Goal: Task Accomplishment & Management: Manage account settings

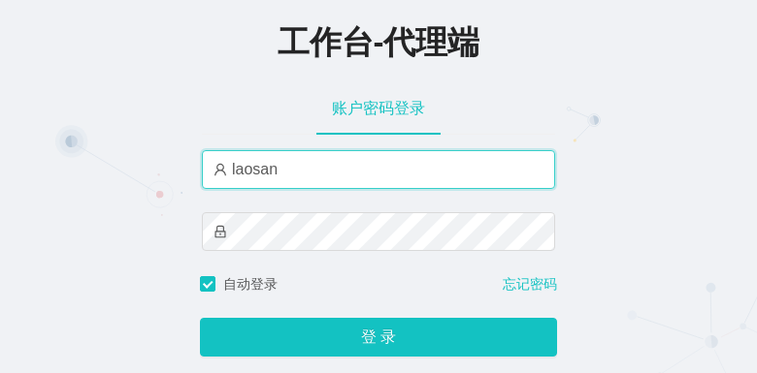
click at [163, 151] on div "工作台-代理端 账户密码登录 laosan 自动登录 忘记密码 登 录" at bounding box center [378, 190] width 757 height 380
type input "baoma"
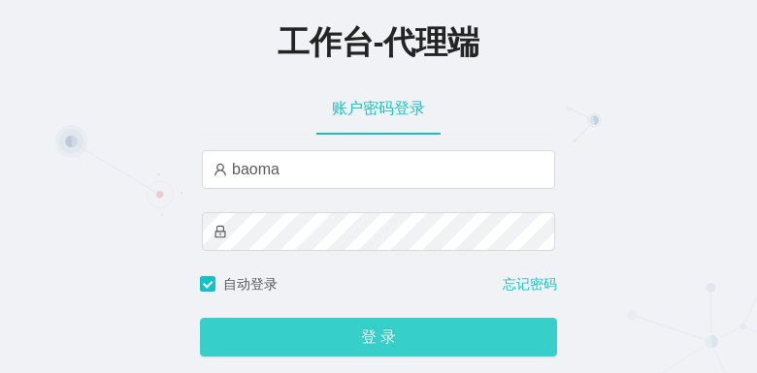
click at [351, 338] on button "登 录" at bounding box center [378, 337] width 357 height 39
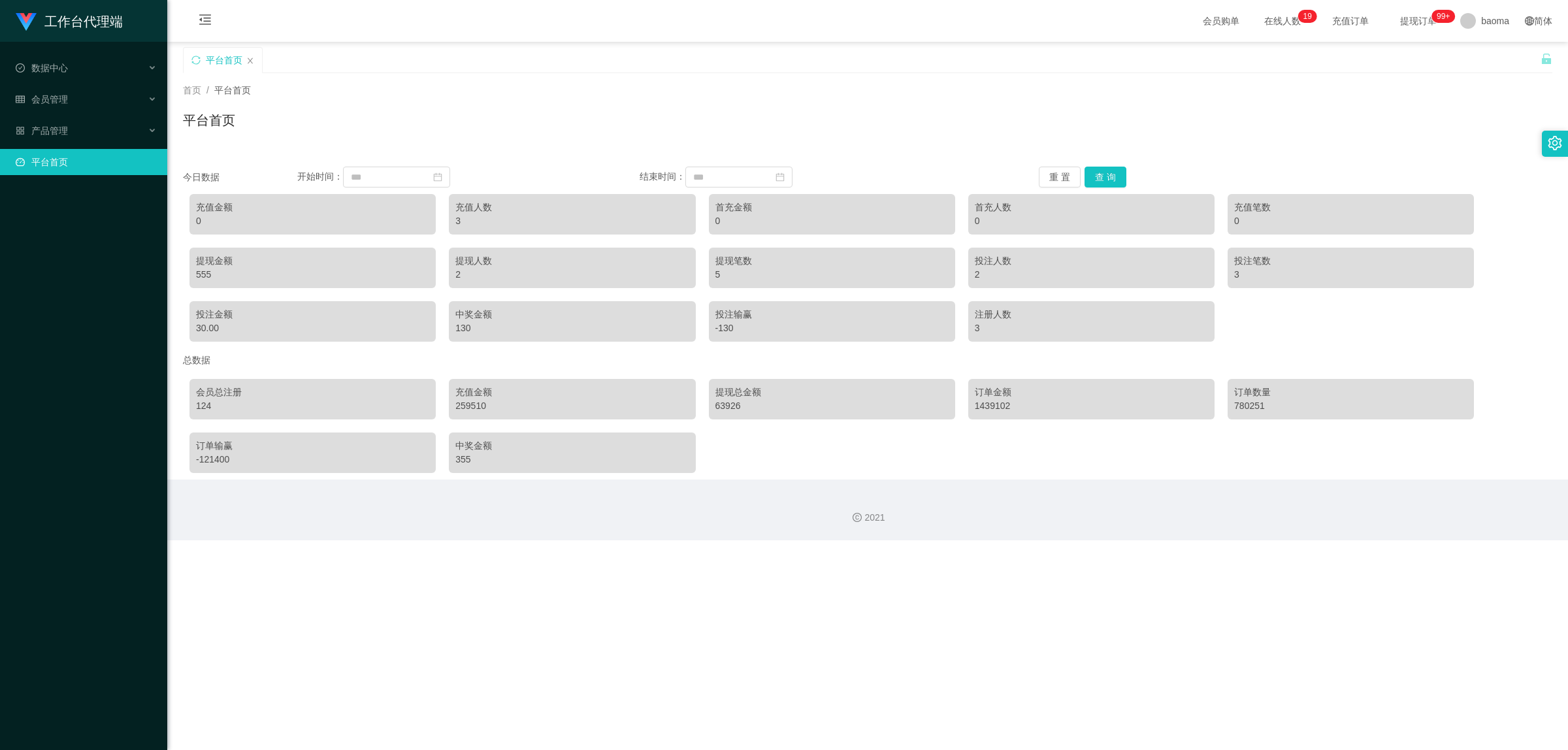
click at [441, 102] on div "首页 / 平台首页 / 平台首页" at bounding box center [868, 112] width 1369 height 57
click at [64, 100] on span "会员管理" at bounding box center [42, 100] width 53 height 11
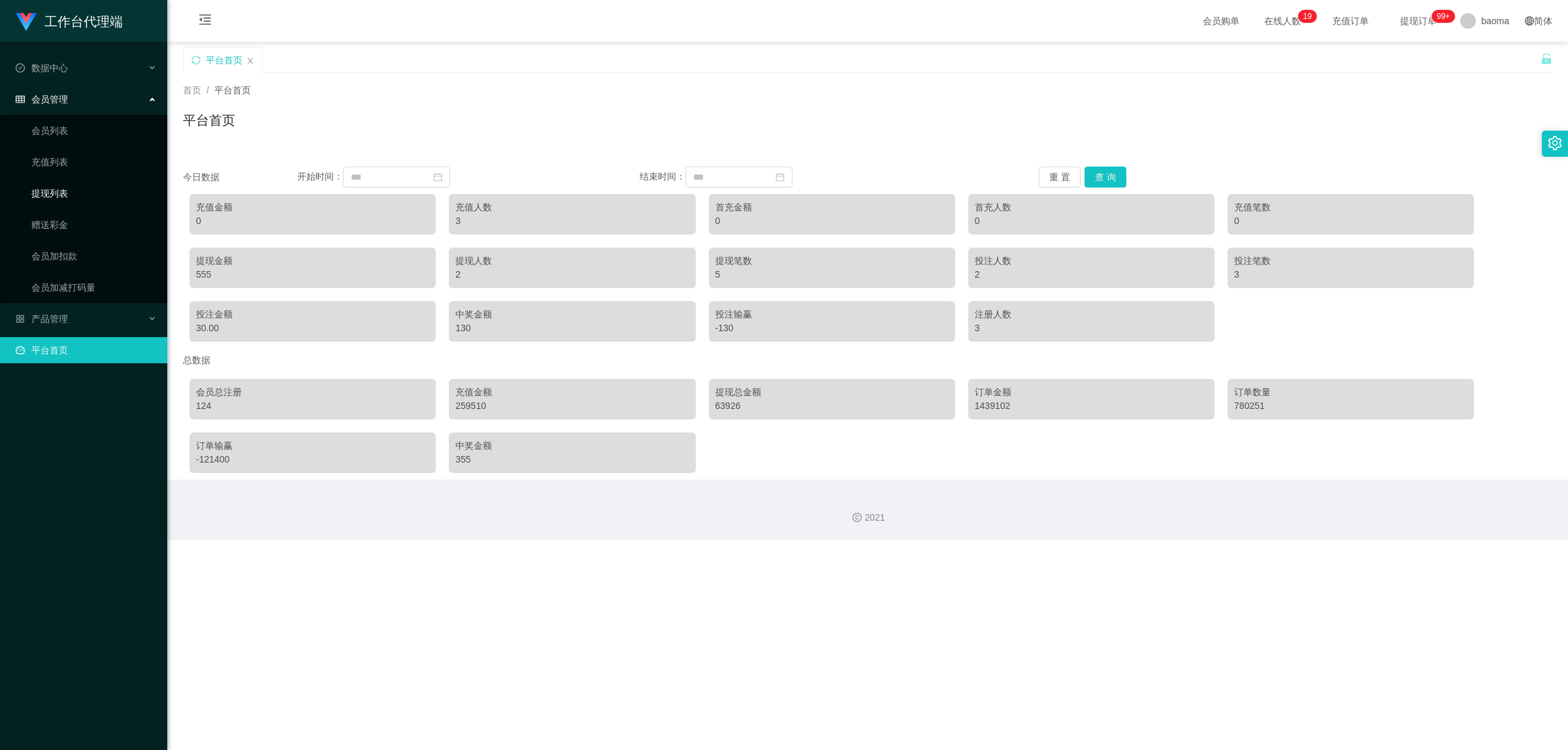
drag, startPoint x: 63, startPoint y: 191, endPoint x: 73, endPoint y: 186, distance: 11.2
click at [65, 191] on link "提现列表" at bounding box center [94, 193] width 125 height 26
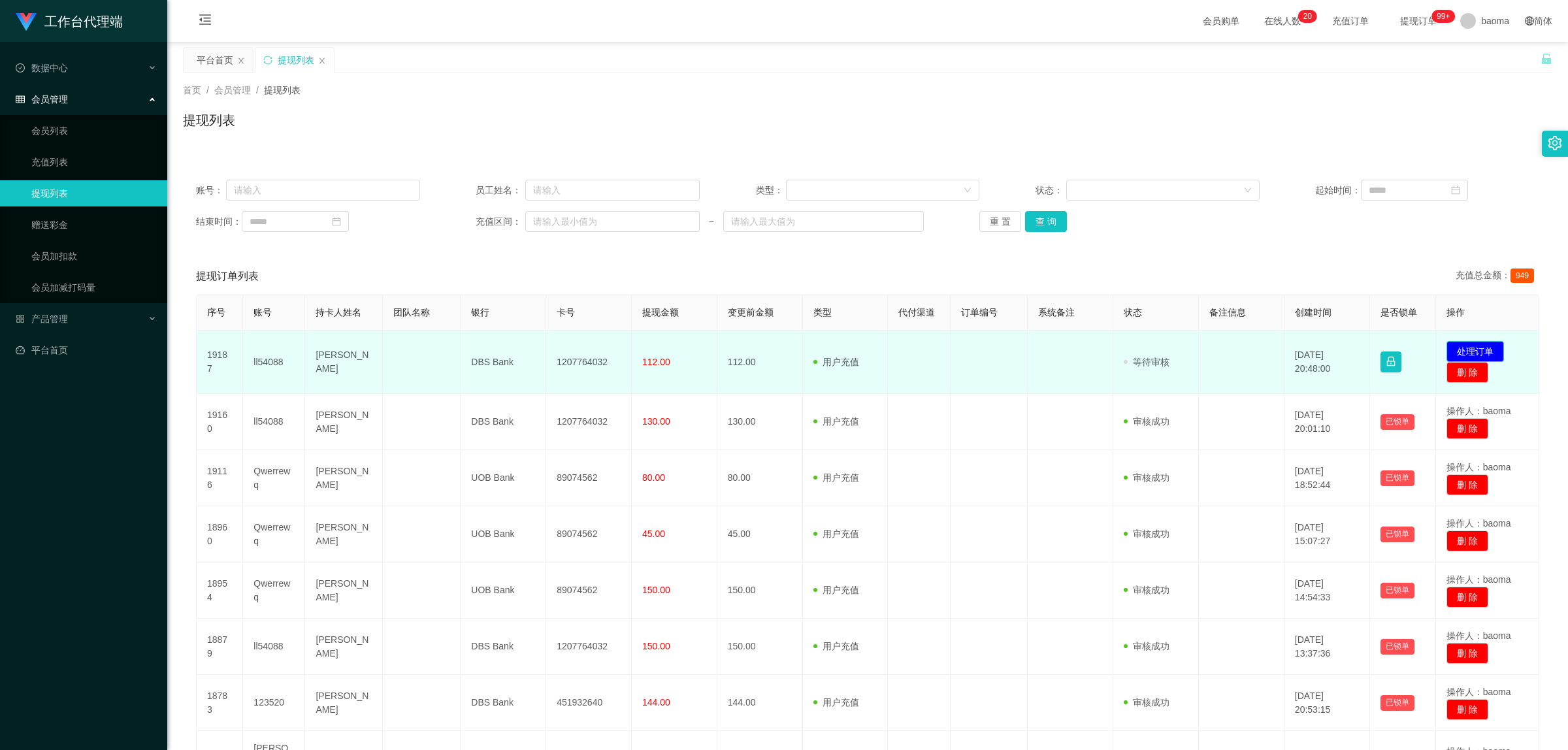
click at [509, 251] on button "处理订单" at bounding box center [1474, 351] width 57 height 21
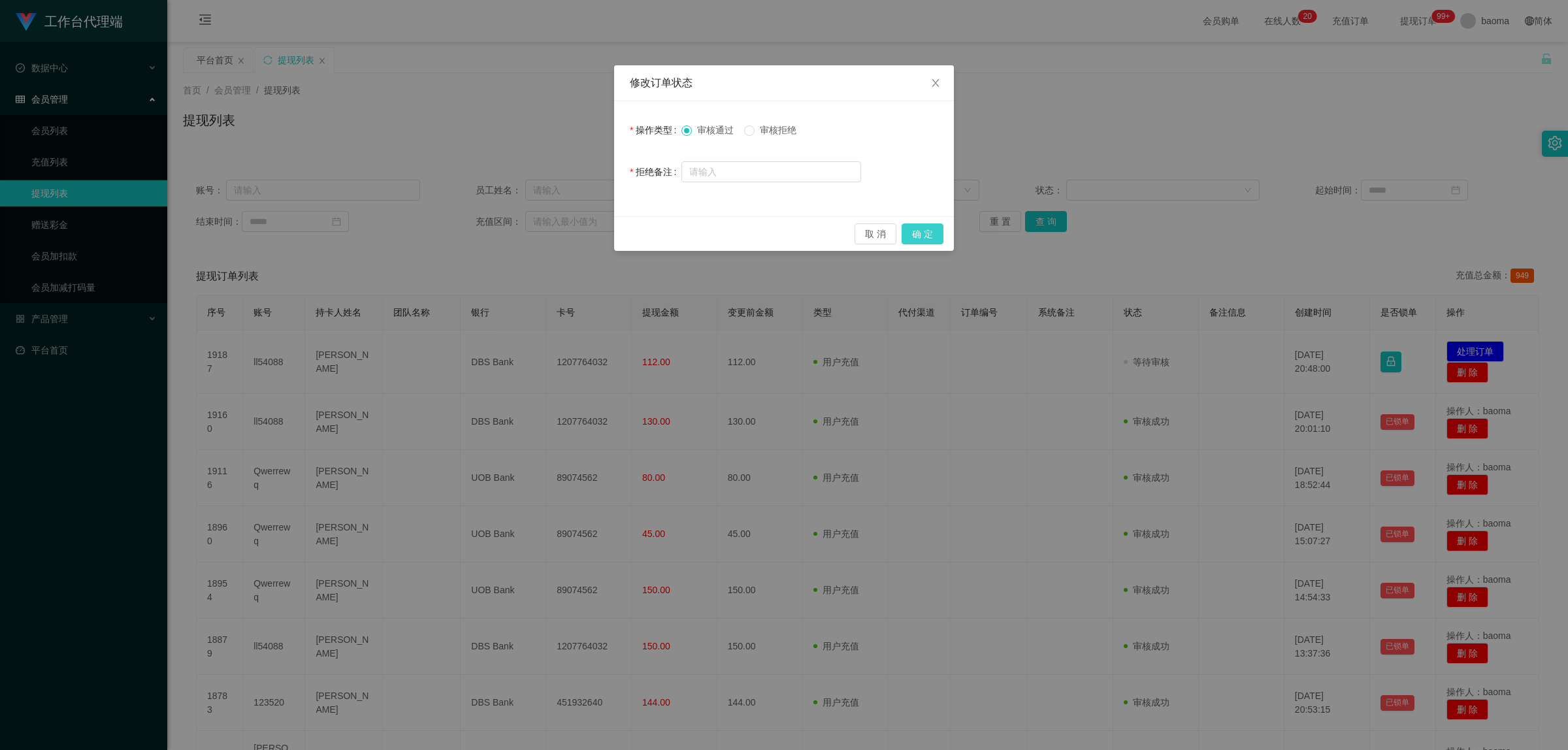
click at [509, 234] on button "确 定" at bounding box center [922, 234] width 42 height 21
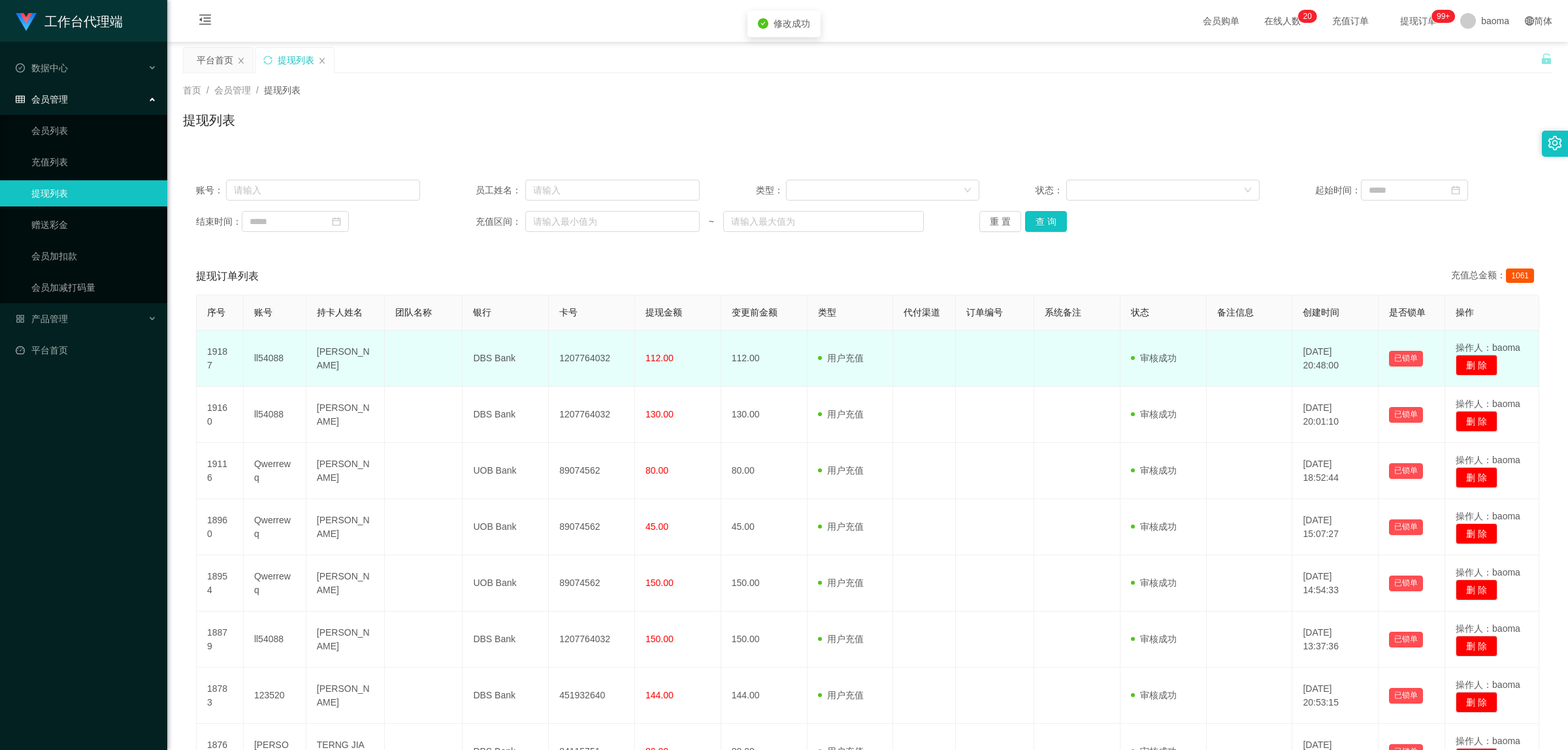
click at [509, 251] on td "1207764032" at bounding box center [592, 358] width 86 height 56
copy td "1207764032"
